Goal: Task Accomplishment & Management: Manage account settings

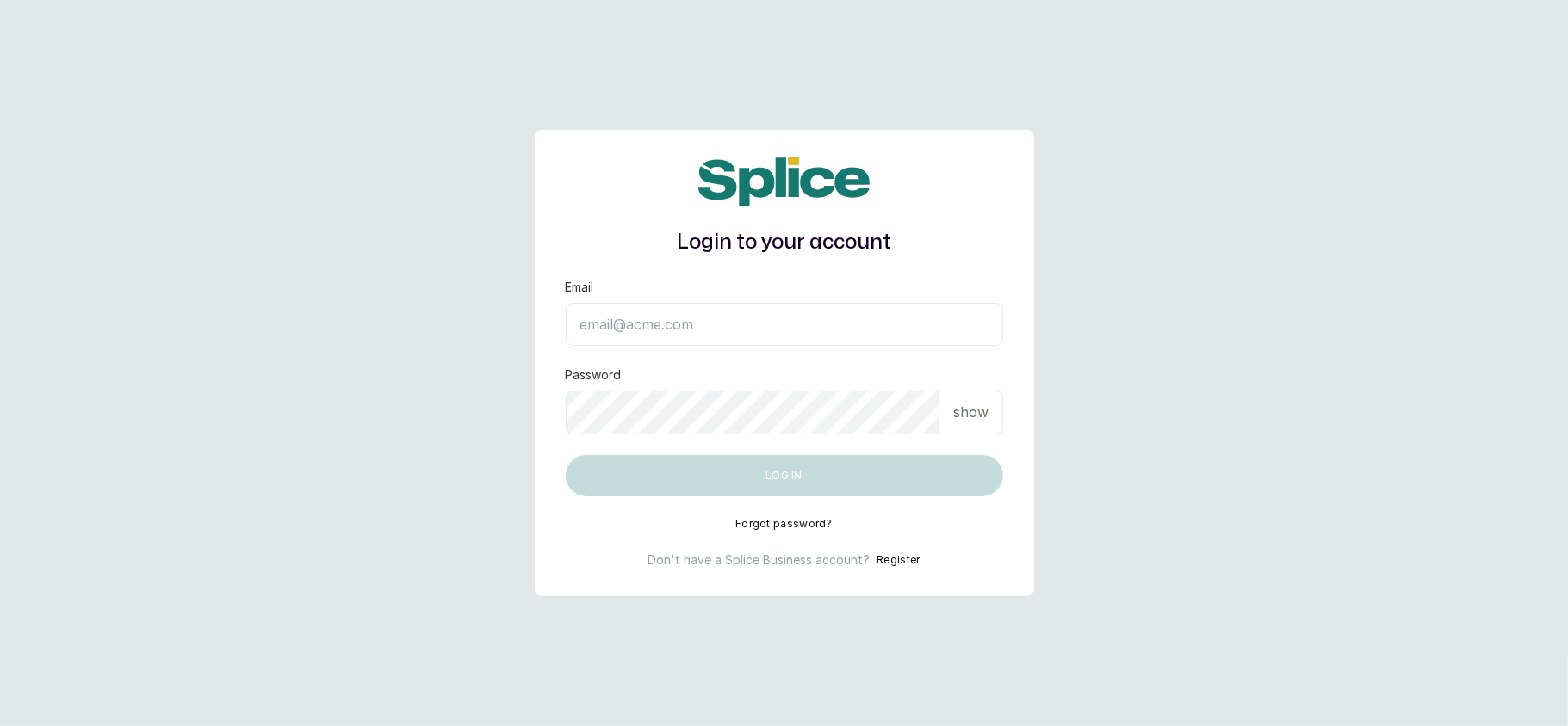
click at [789, 320] on input "Email" at bounding box center [784, 324] width 438 height 43
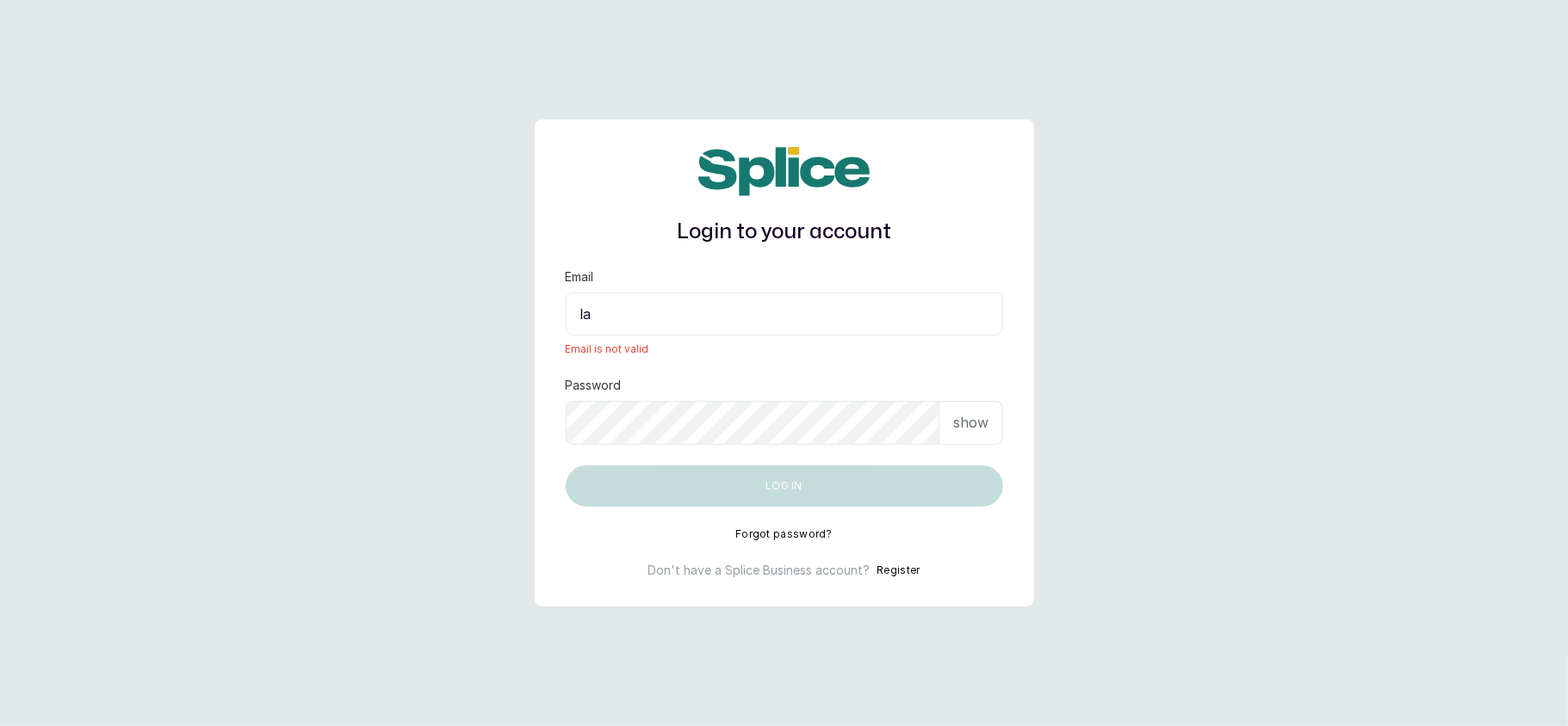
type input "l"
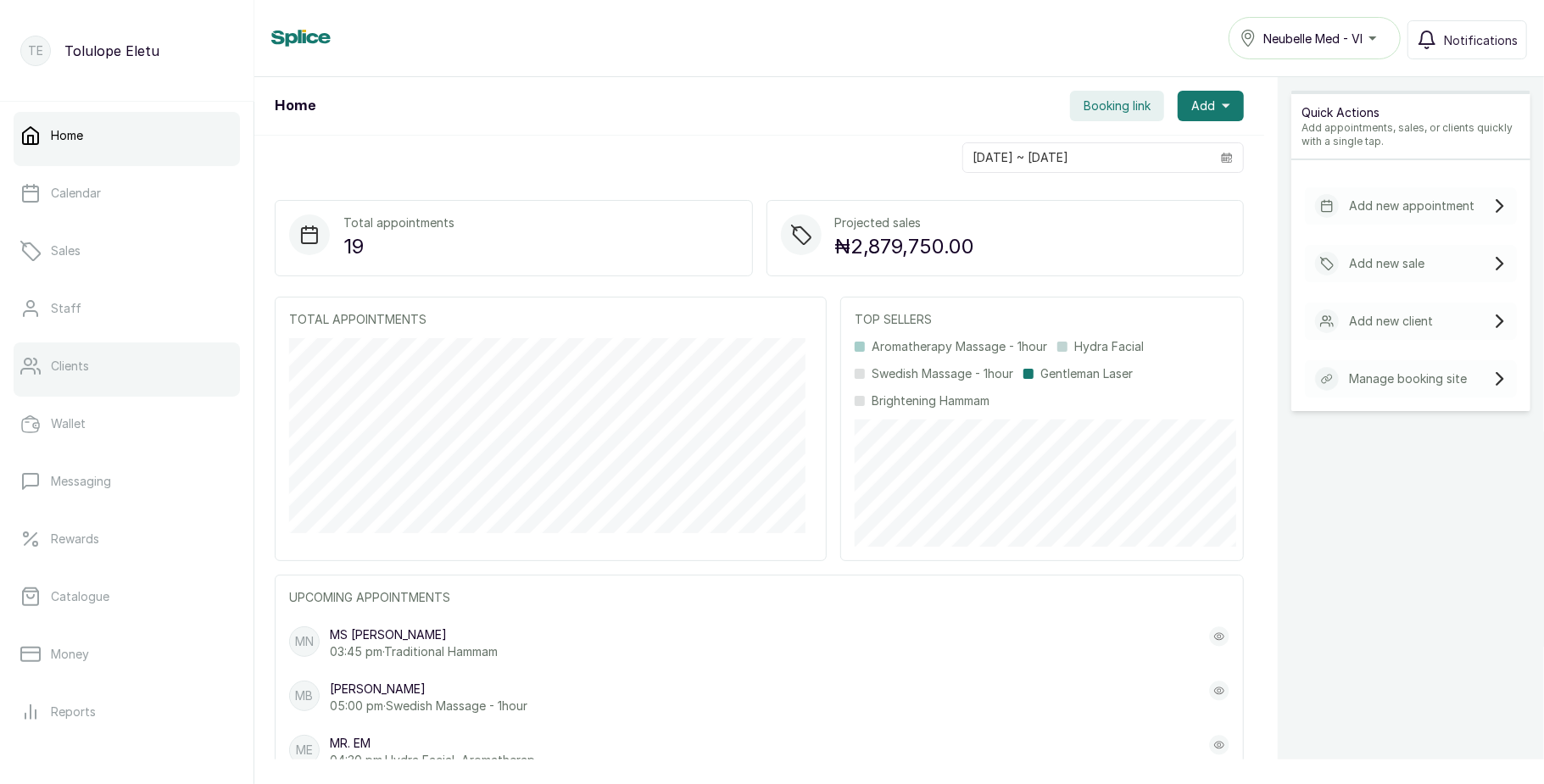
click at [99, 366] on link "Clients" at bounding box center [126, 365] width 226 height 47
